Goal: Task Accomplishment & Management: Use online tool/utility

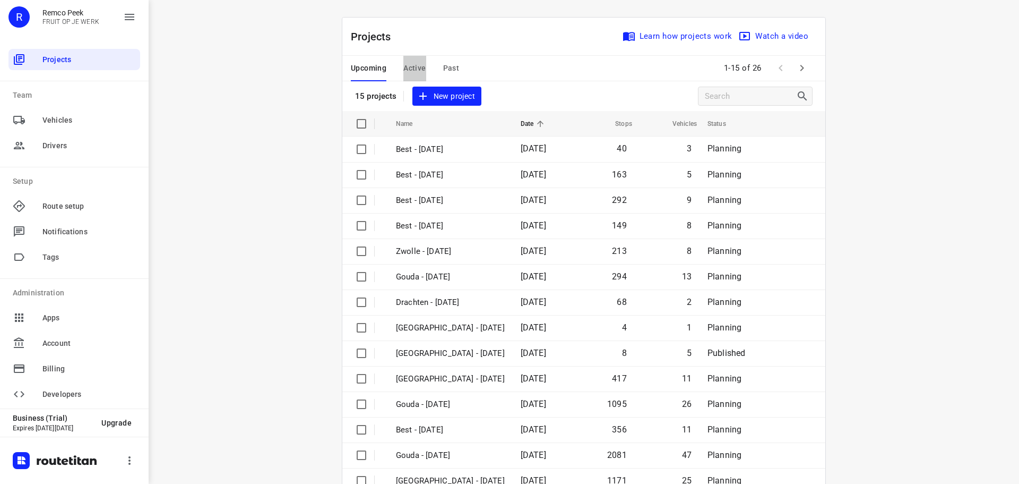
click at [407, 69] on span "Active" at bounding box center [414, 68] width 22 height 13
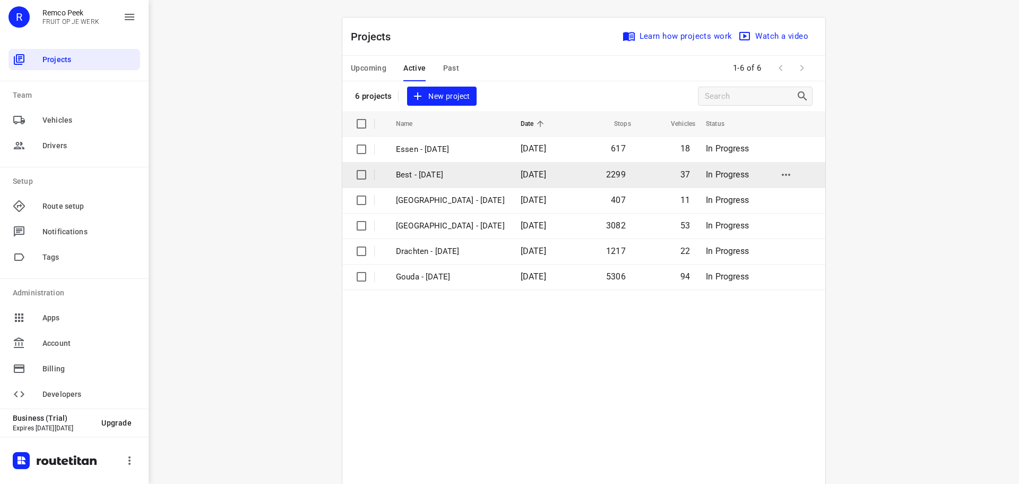
click at [442, 176] on p "Best - [DATE]" at bounding box center [450, 175] width 109 height 12
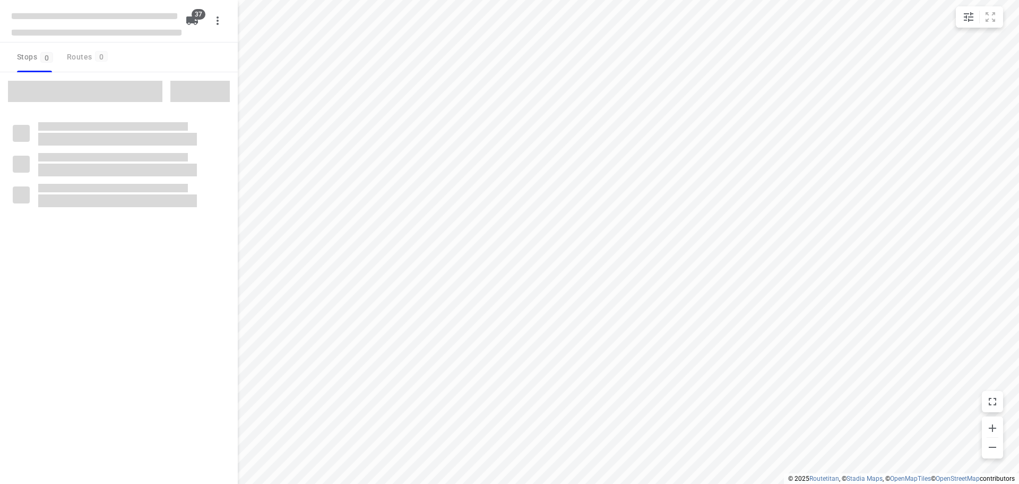
checkbox input "true"
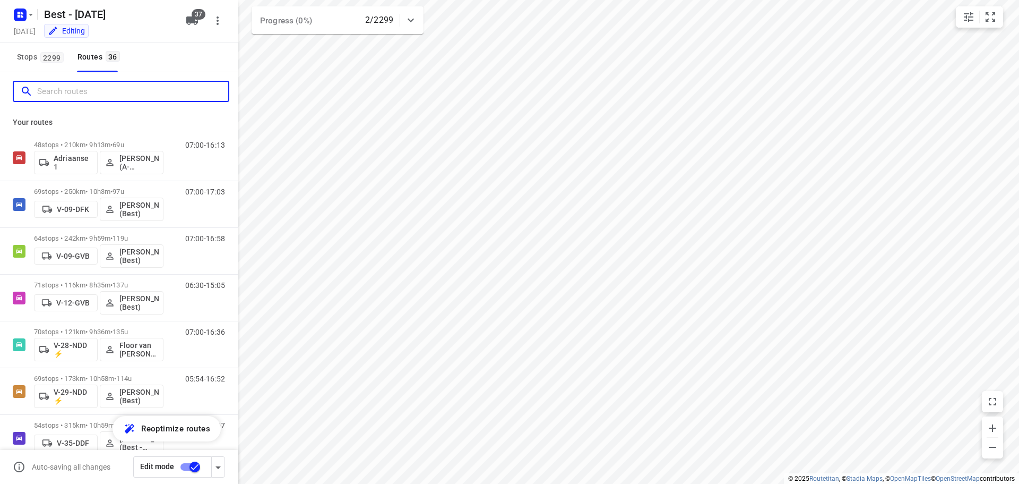
click at [77, 89] on input "Search routes" at bounding box center [132, 91] width 191 height 16
type input "j"
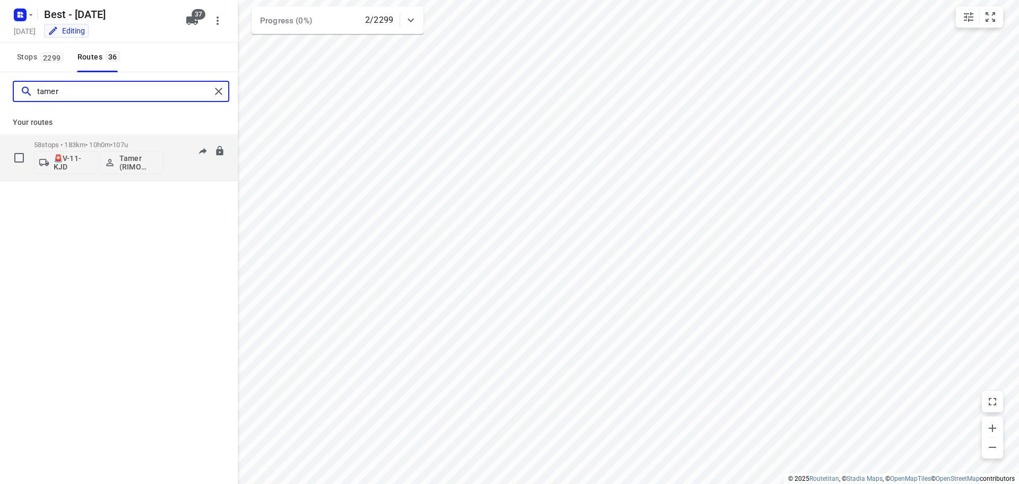
type input "tamer"
click at [130, 171] on button "Tamer (RIMO logistics - Best - ZZP)" at bounding box center [132, 162] width 64 height 23
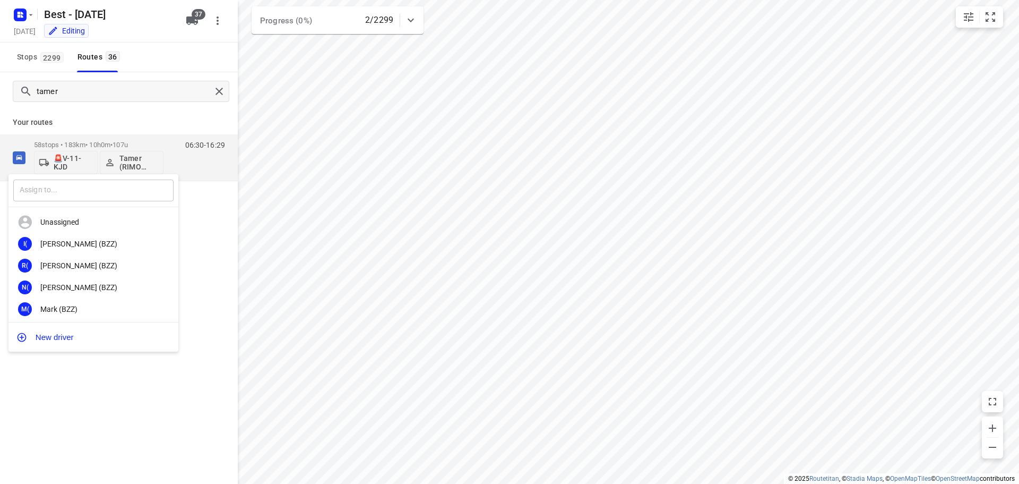
click at [121, 180] on input "text" at bounding box center [93, 190] width 160 height 22
type input "m"
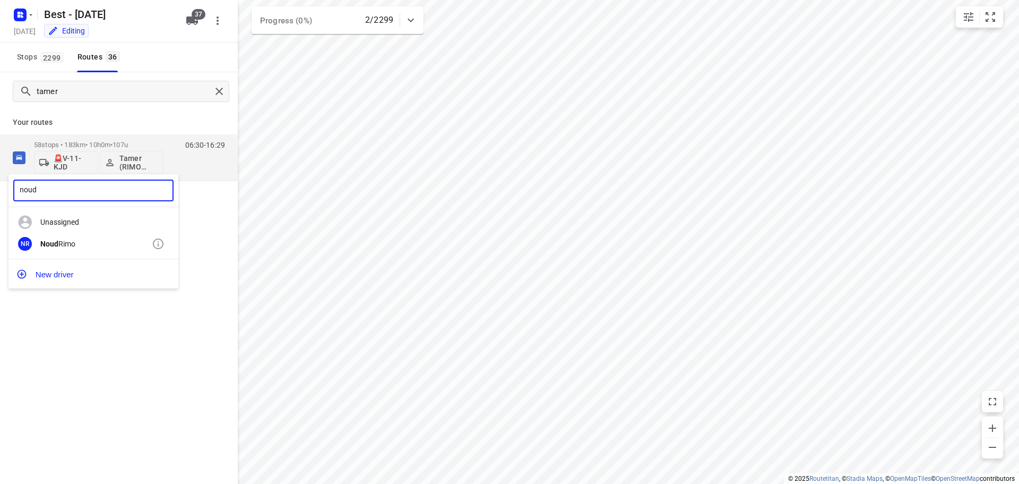
type input "noud"
click at [70, 249] on div "NR Noud Rimo" at bounding box center [93, 244] width 170 height 22
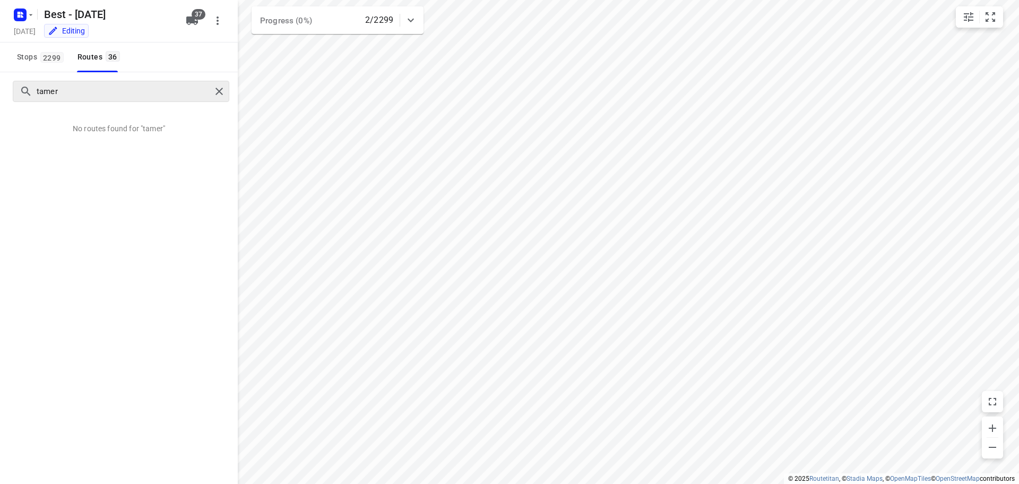
click at [227, 93] on div at bounding box center [220, 91] width 19 height 16
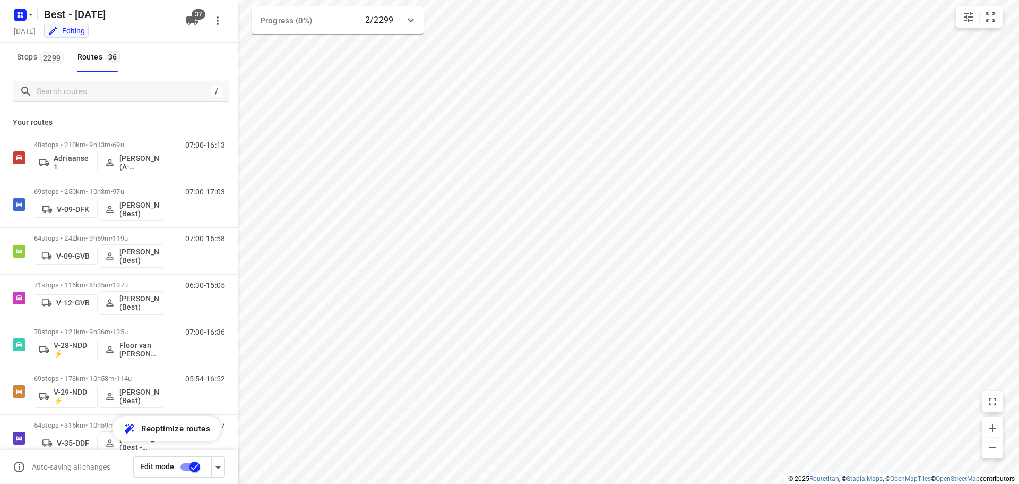
click at [168, 64] on div "Stops [STREET_ADDRESS]" at bounding box center [119, 57] width 238 height 30
click at [118, 84] on input "Search routes" at bounding box center [132, 91] width 191 height 16
